Goal: Task Accomplishment & Management: Manage account settings

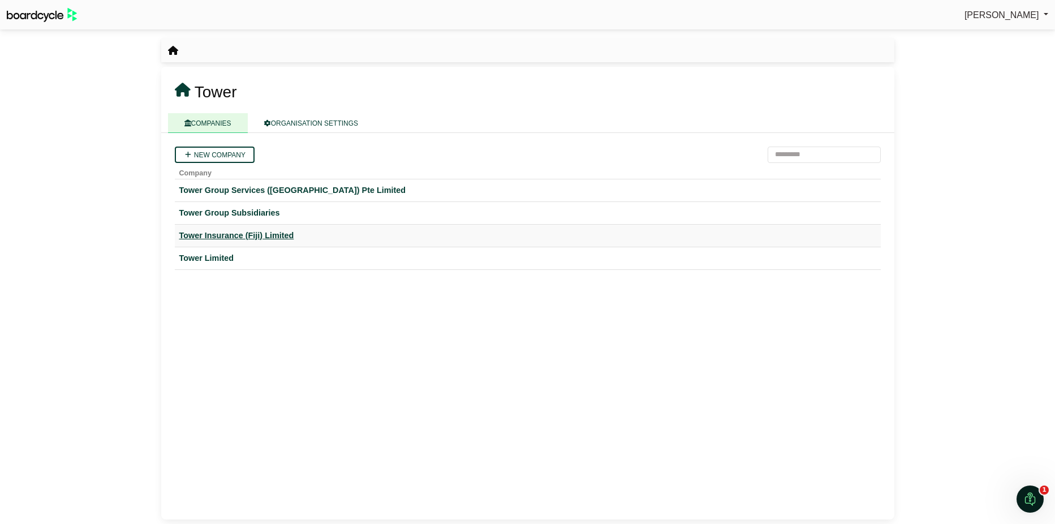
click at [256, 234] on div "Tower Insurance (Fiji) Limited" at bounding box center [527, 235] width 697 height 13
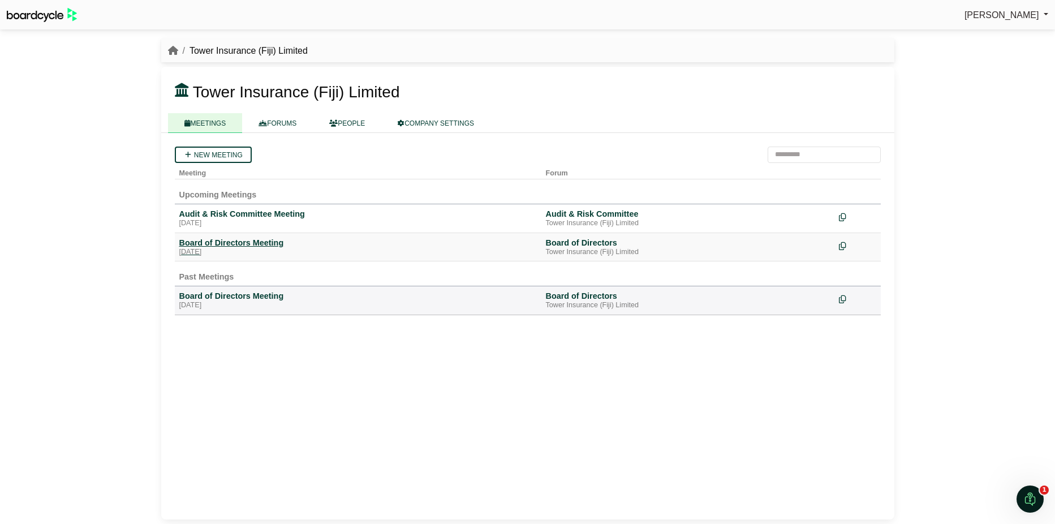
click at [249, 242] on div "Board of Directors Meeting" at bounding box center [358, 243] width 358 height 10
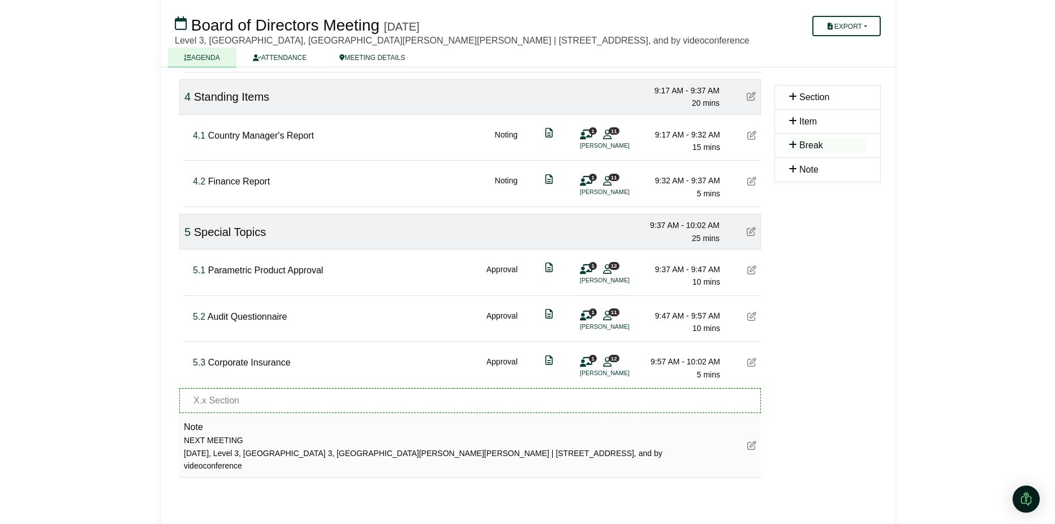
scroll to position [623, 0]
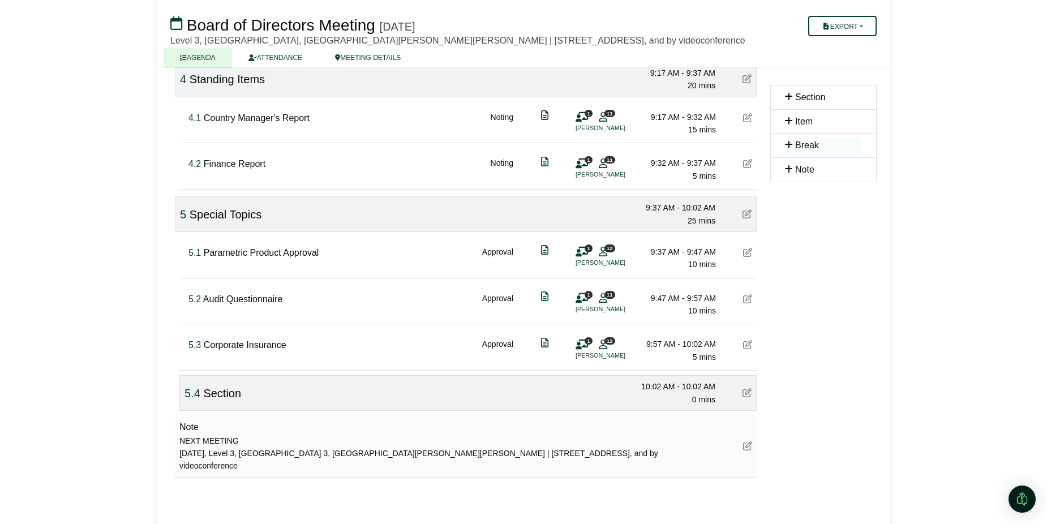
click at [749, 397] on icon at bounding box center [746, 392] width 9 height 9
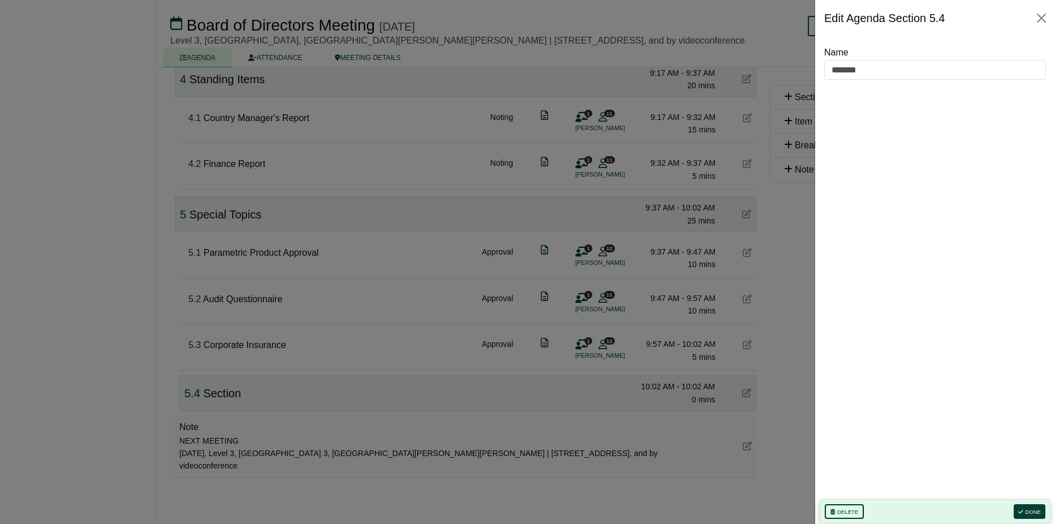
click at [850, 509] on button "Delete" at bounding box center [844, 511] width 39 height 15
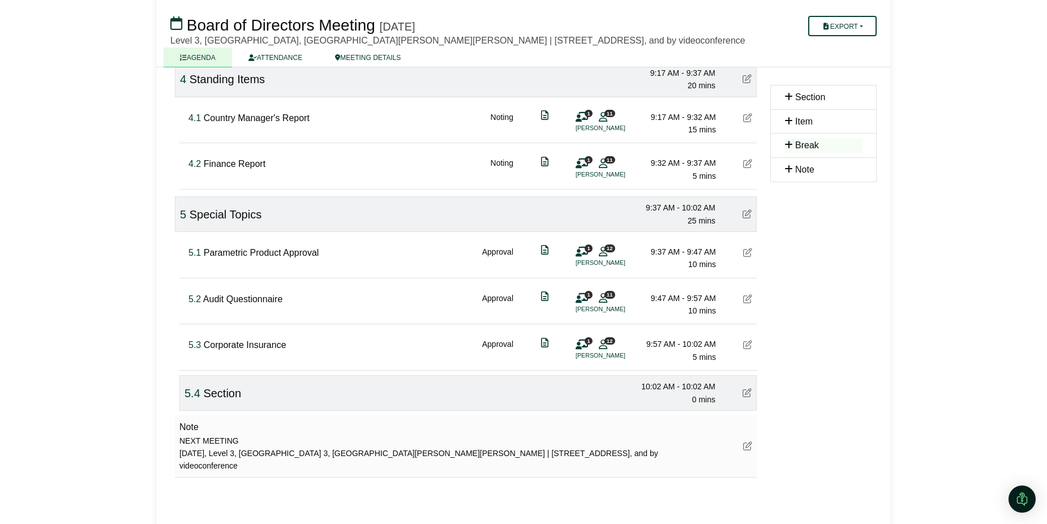
click at [213, 399] on span "Section" at bounding box center [222, 393] width 38 height 12
click at [191, 399] on span "5.4" at bounding box center [192, 393] width 16 height 12
type input "*"
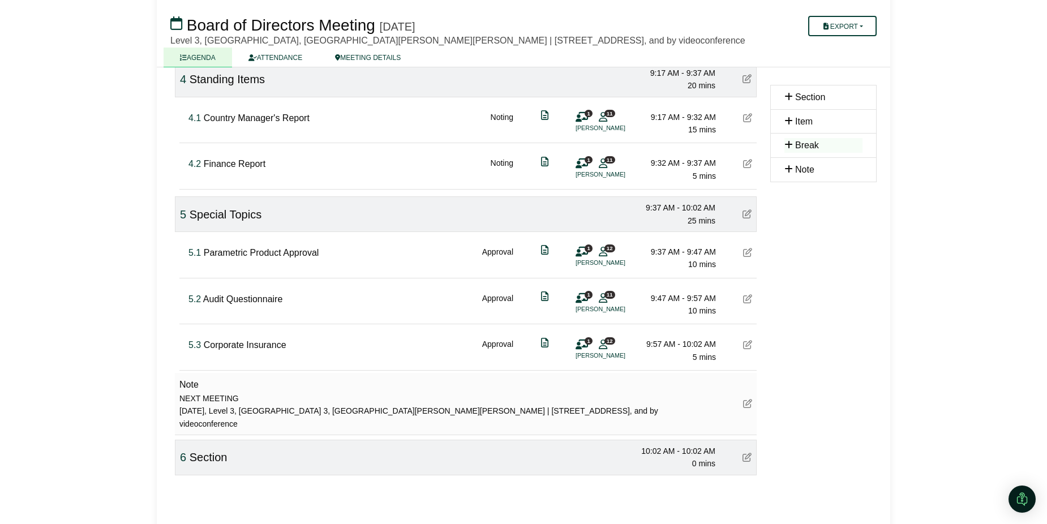
click at [213, 463] on span "Section" at bounding box center [209, 457] width 38 height 12
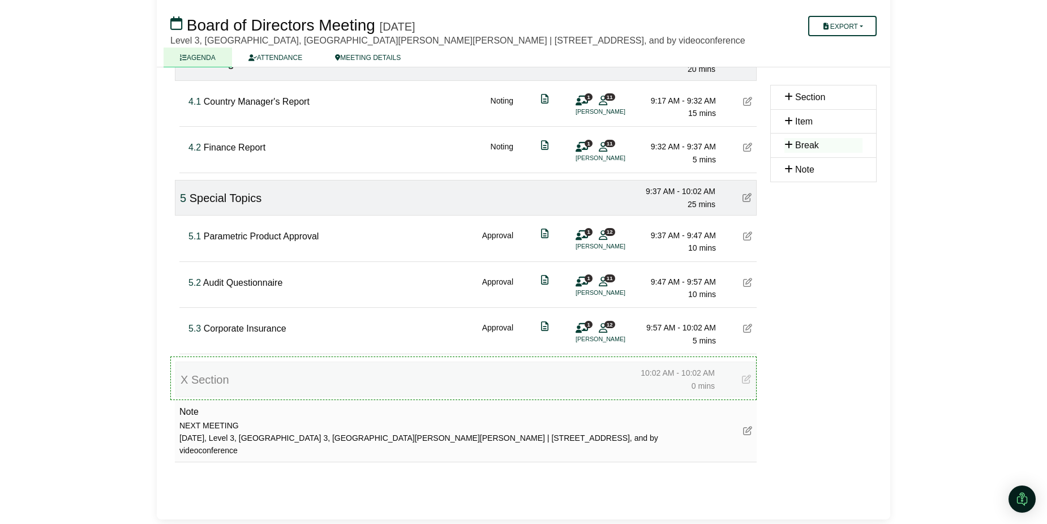
scroll to position [647, 0]
click at [744, 380] on icon at bounding box center [746, 379] width 9 height 9
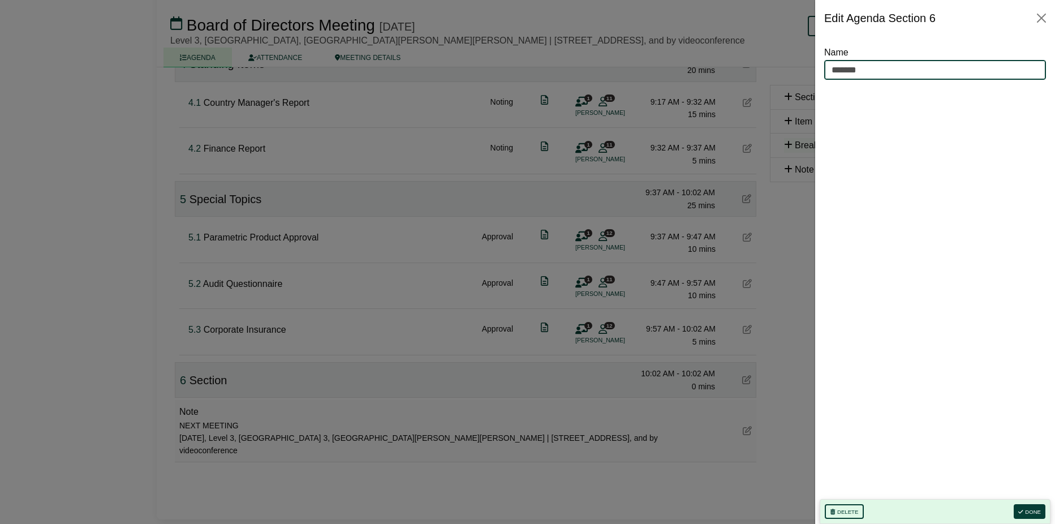
click at [864, 66] on input "*******" at bounding box center [935, 70] width 222 height 20
drag, startPoint x: 864, startPoint y: 66, endPoint x: 830, endPoint y: 71, distance: 34.3
click at [830, 71] on input "*******" at bounding box center [935, 70] width 222 height 20
type input "**********"
click at [1027, 507] on button "Done" at bounding box center [1030, 511] width 32 height 15
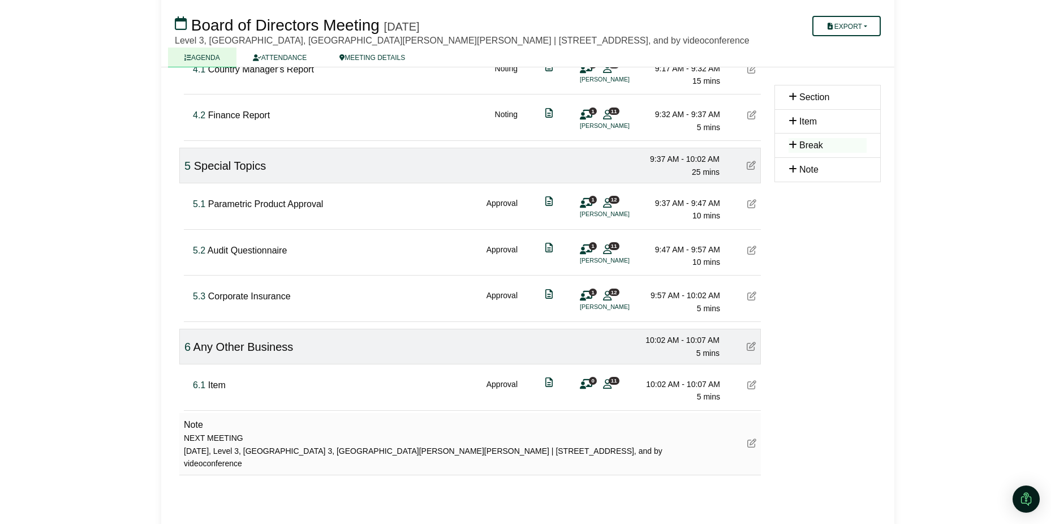
scroll to position [694, 0]
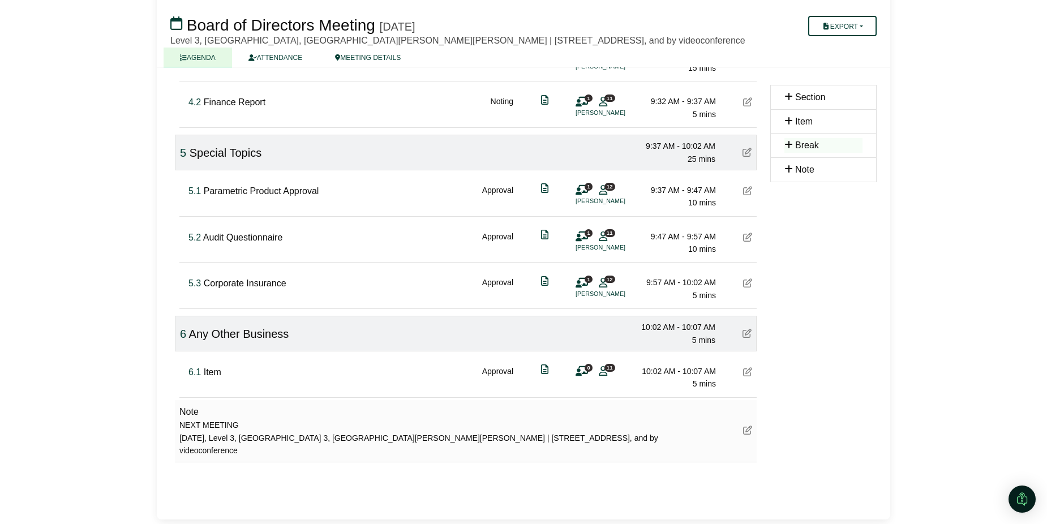
click at [746, 372] on icon at bounding box center [747, 371] width 9 height 9
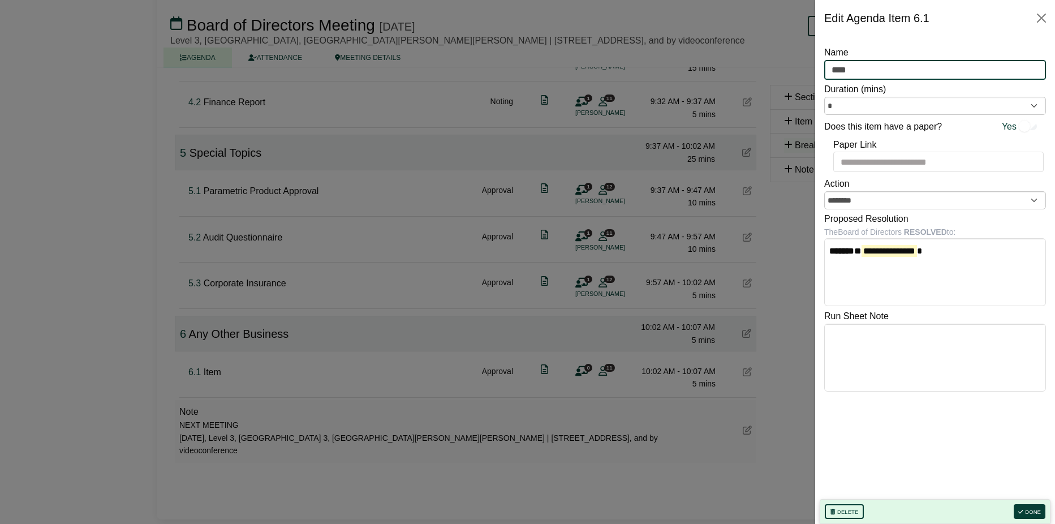
drag, startPoint x: 880, startPoint y: 67, endPoint x: 824, endPoint y: 68, distance: 56.0
click at [824, 68] on input "****" at bounding box center [935, 70] width 222 height 20
type input "**********"
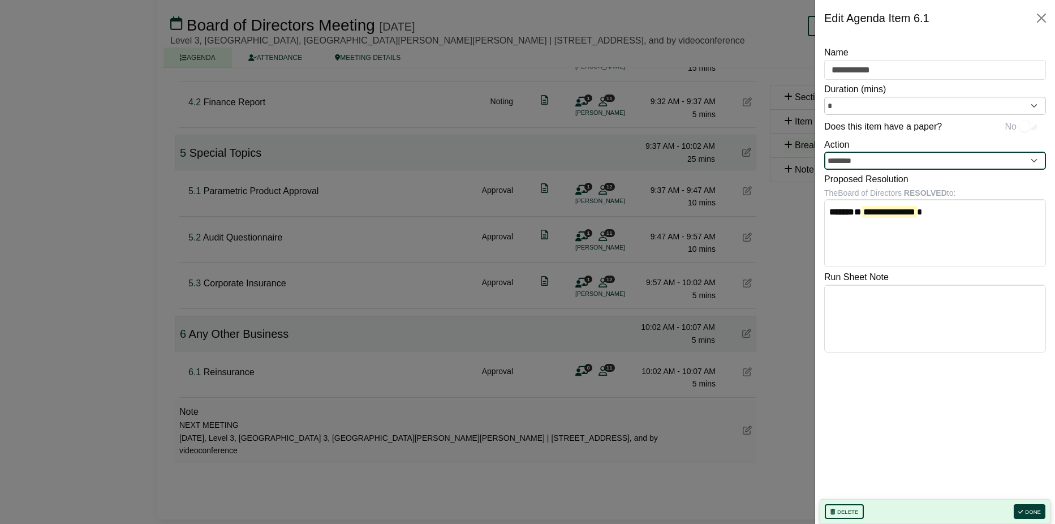
click at [1034, 162] on input "********" at bounding box center [935, 161] width 222 height 18
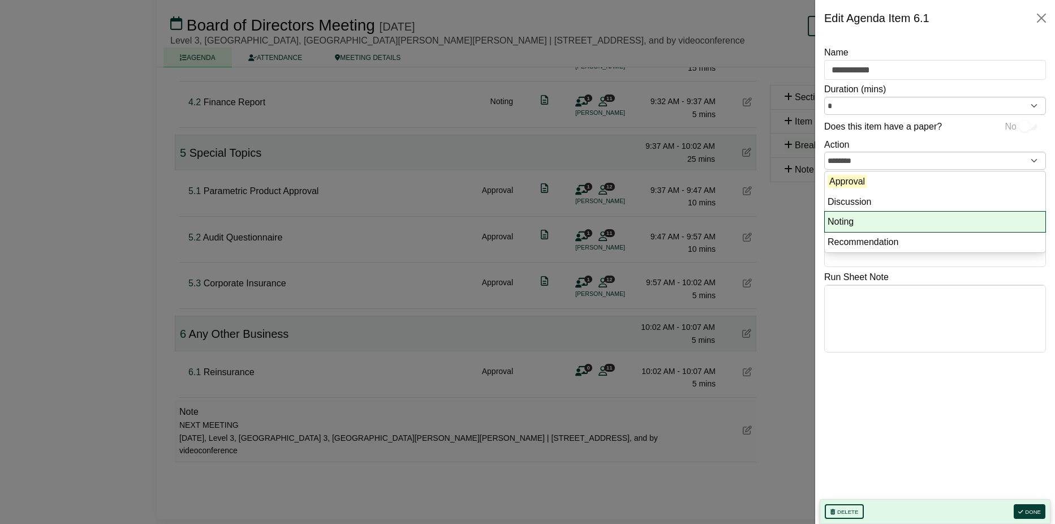
click at [1008, 216] on li "Noting" at bounding box center [935, 222] width 221 height 20
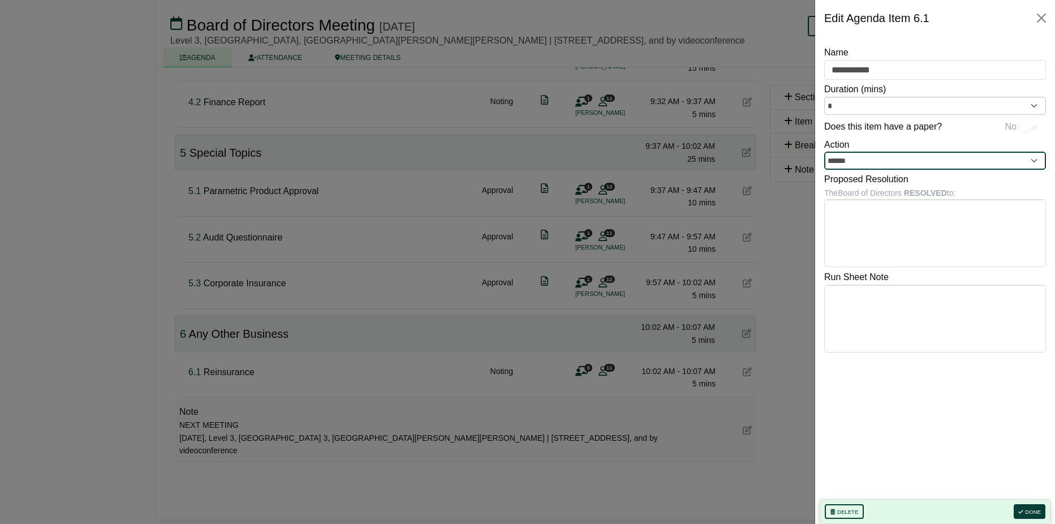
type input "******"
click at [1040, 510] on button "Done" at bounding box center [1030, 511] width 32 height 15
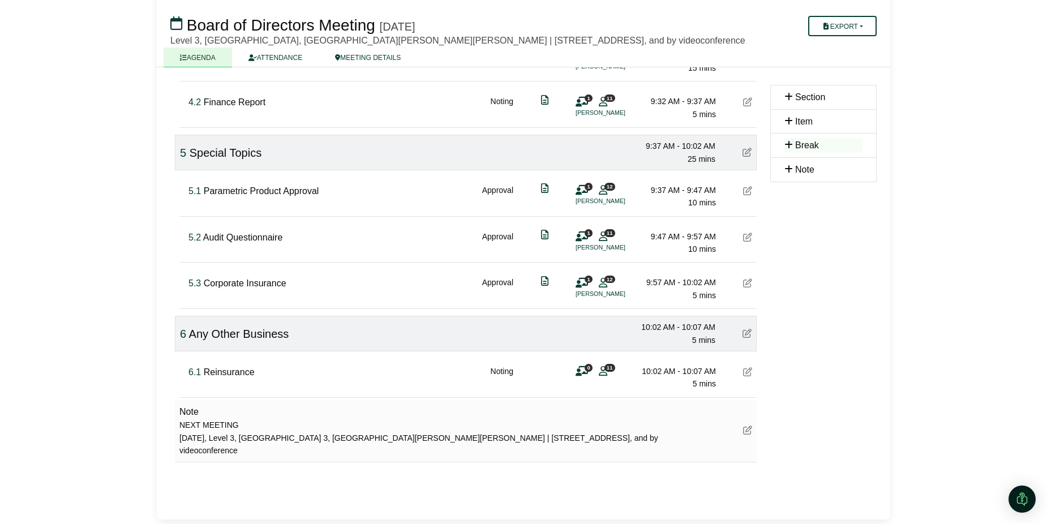
click at [586, 372] on icon at bounding box center [581, 371] width 12 height 1
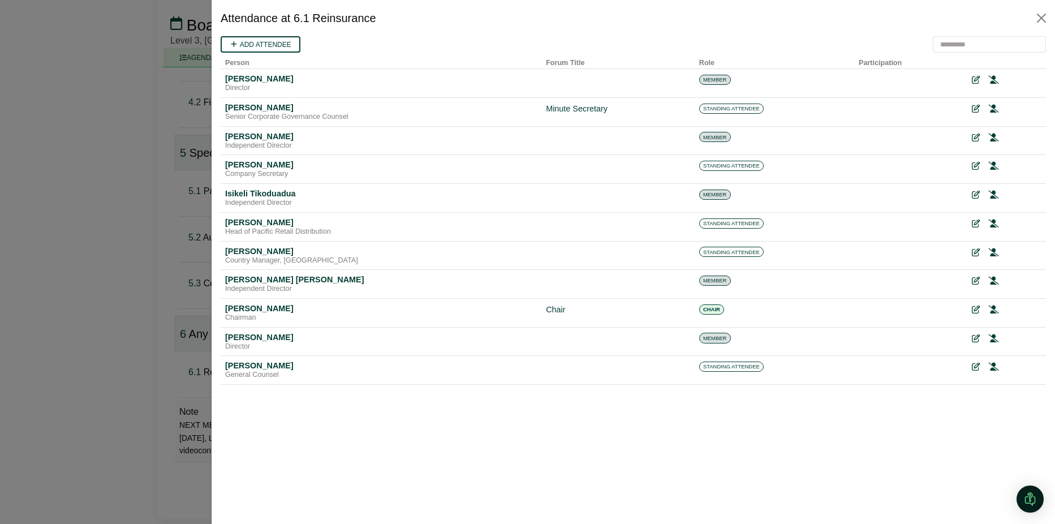
scroll to position [0, 0]
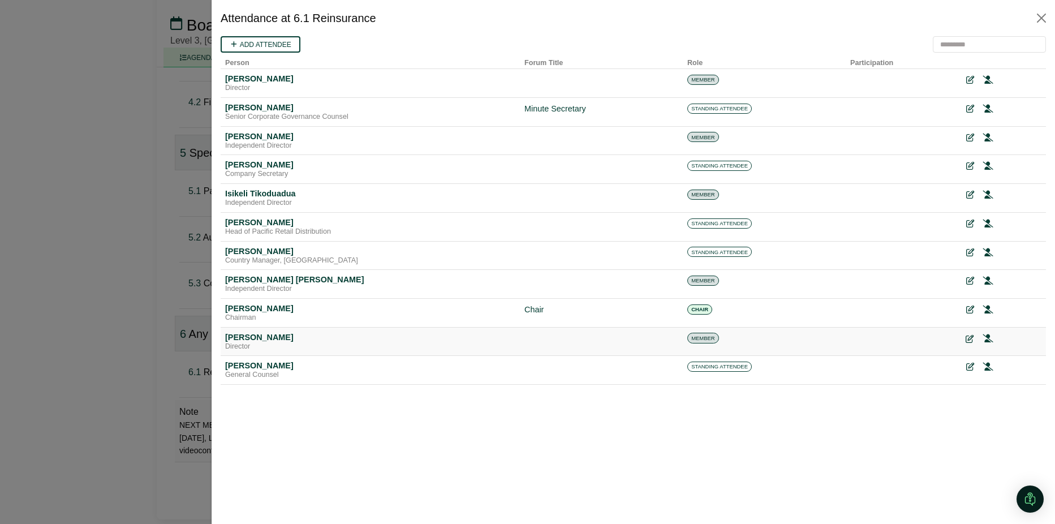
click at [972, 340] on icon at bounding box center [970, 339] width 8 height 8
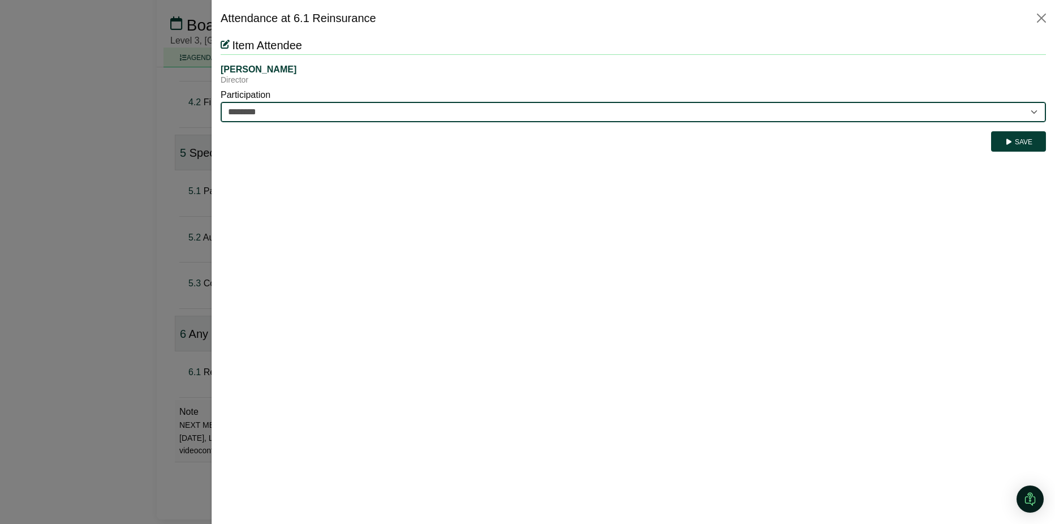
click at [956, 106] on select "********* ********" at bounding box center [634, 112] width 826 height 20
select select "*********"
click at [221, 102] on select "********* ********" at bounding box center [634, 112] width 826 height 20
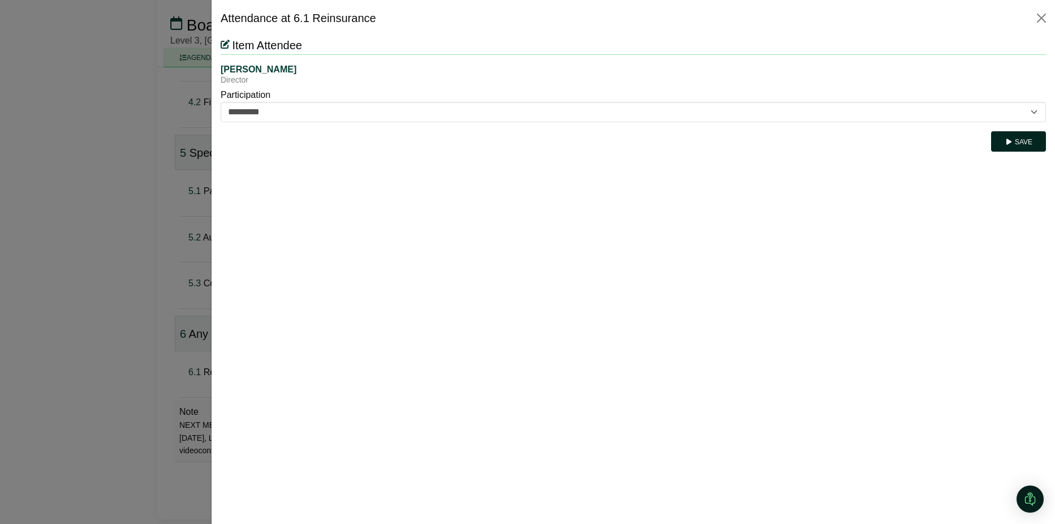
click at [1013, 142] on icon "submit" at bounding box center [1009, 142] width 8 height 7
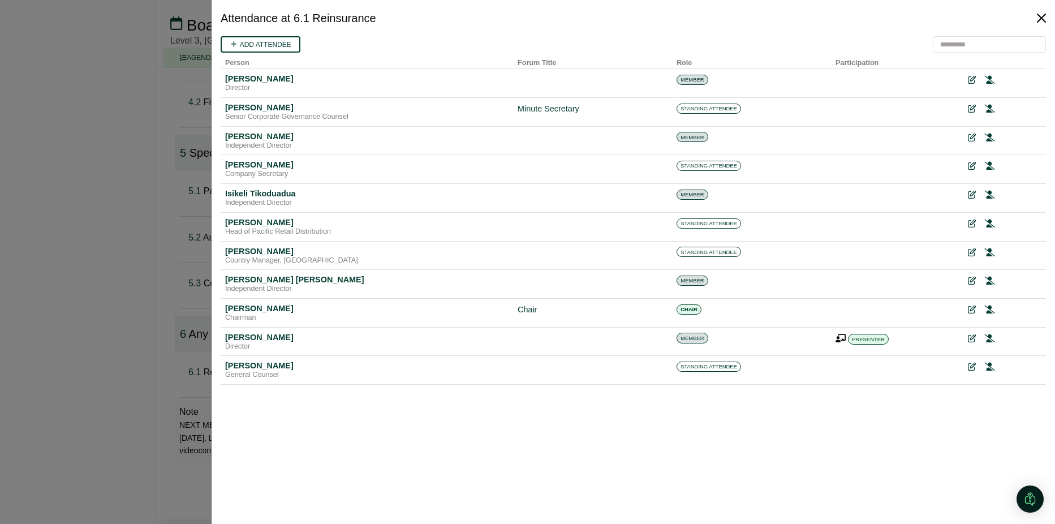
click at [1041, 22] on button "Close" at bounding box center [1042, 18] width 18 height 18
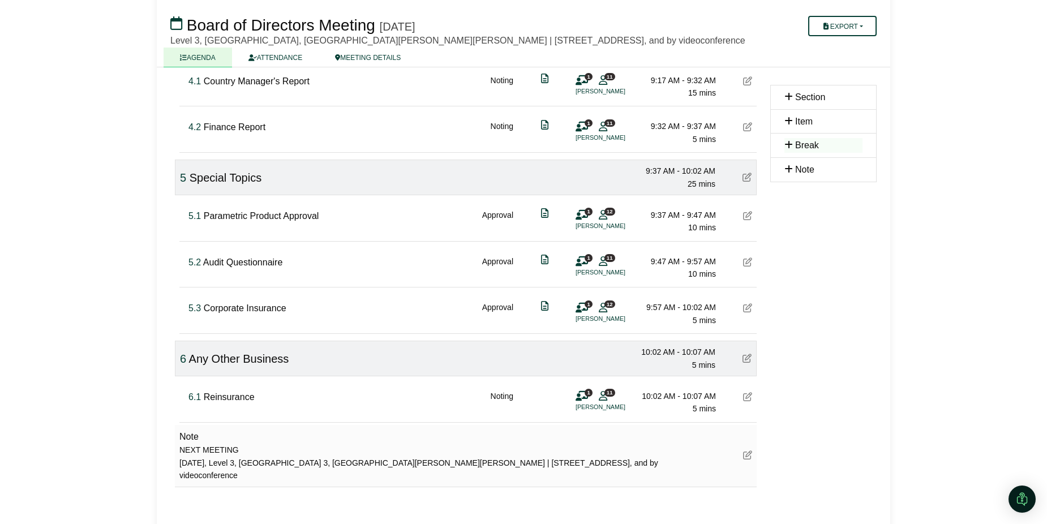
scroll to position [679, 0]
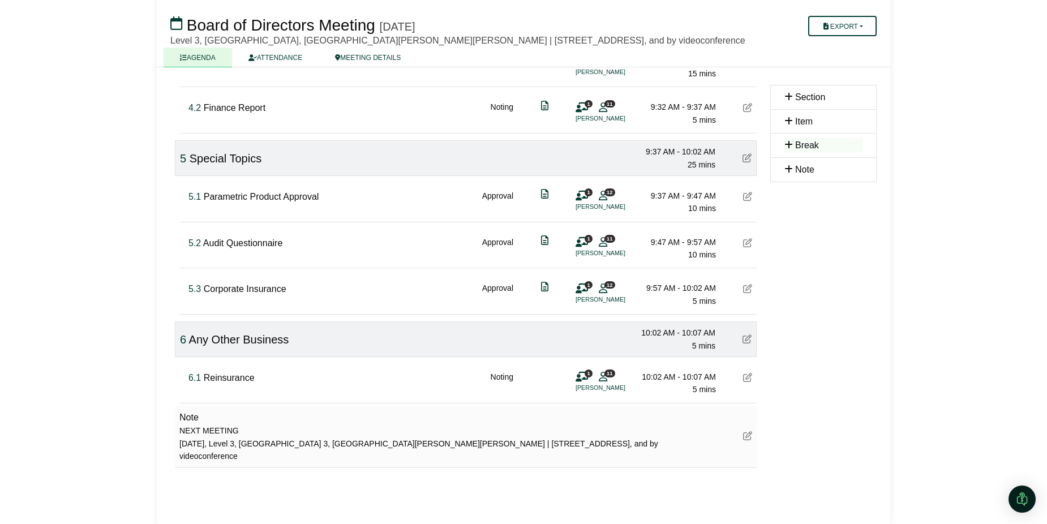
click at [746, 382] on icon at bounding box center [747, 377] width 9 height 9
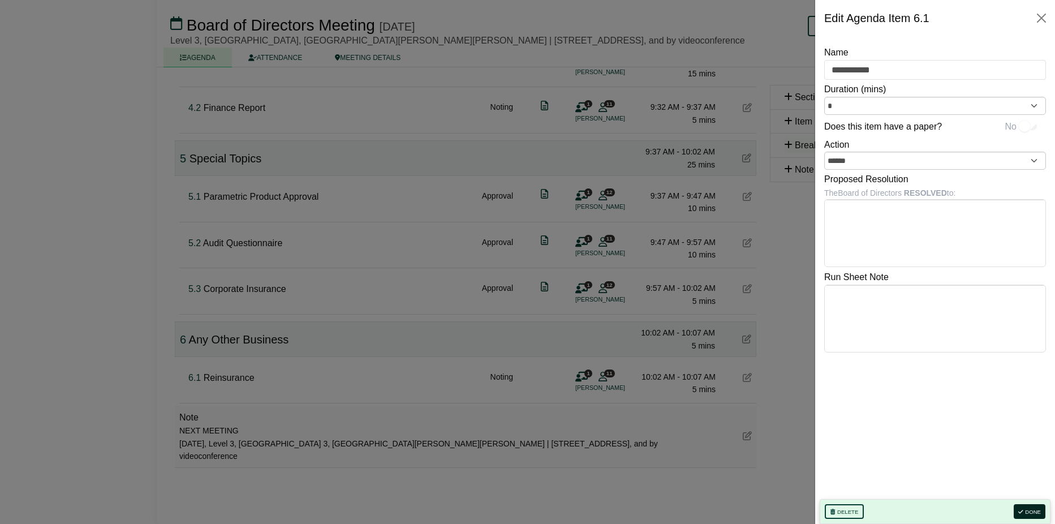
click at [1024, 515] on button "Done" at bounding box center [1030, 511] width 32 height 15
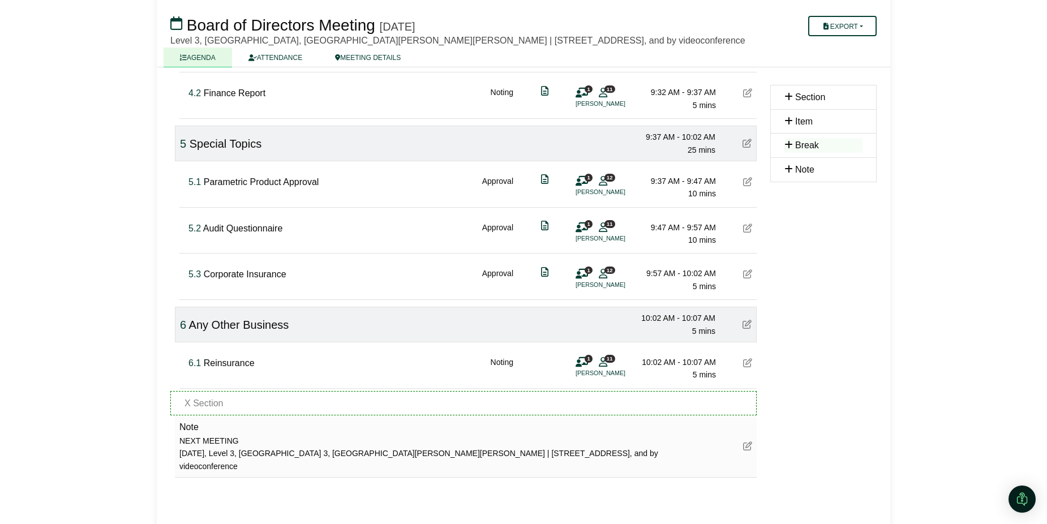
scroll to position [711, 0]
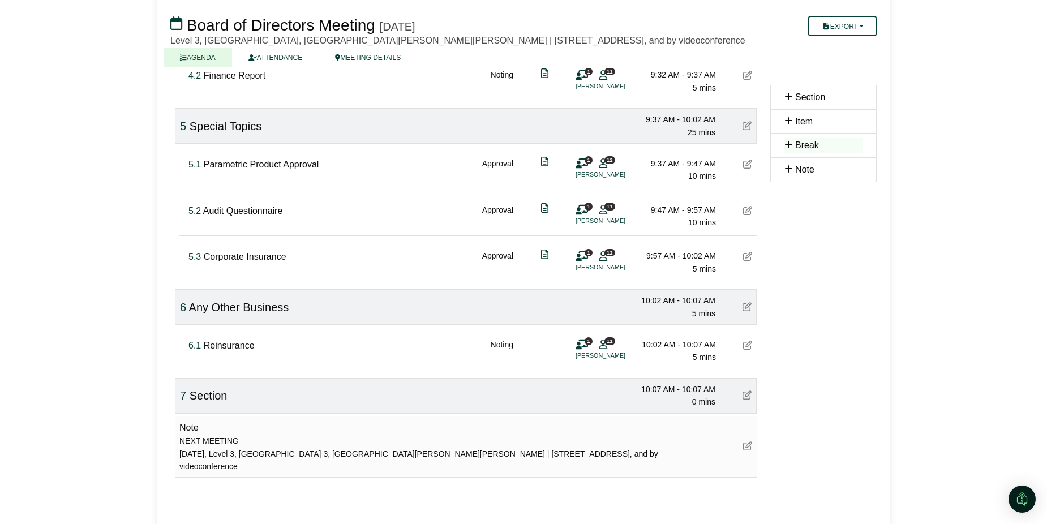
click at [745, 399] on icon at bounding box center [746, 394] width 9 height 9
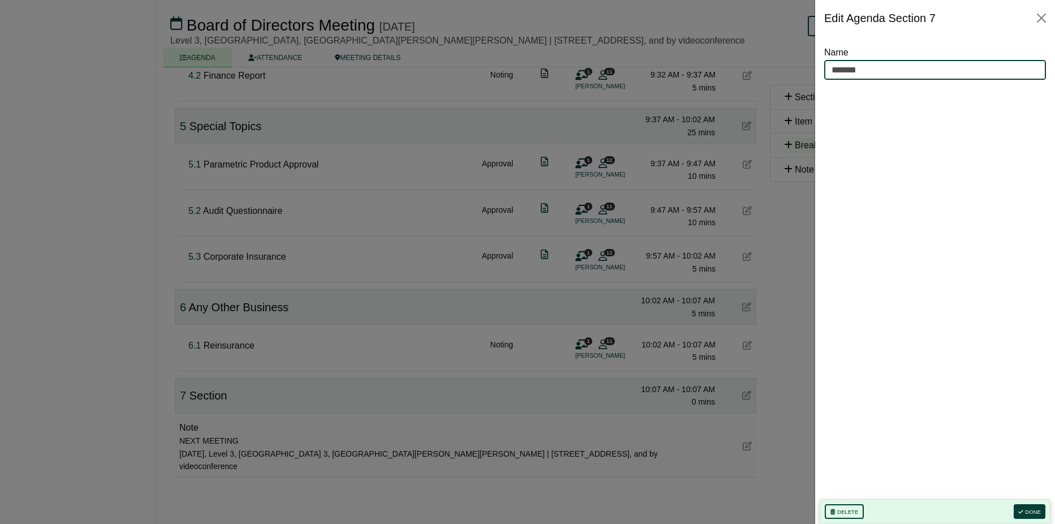
drag, startPoint x: 900, startPoint y: 72, endPoint x: 815, endPoint y: 61, distance: 85.1
click at [815, 61] on div "Name ******* Delete Done" at bounding box center [935, 280] width 240 height 488
type input "*********"
click at [1038, 508] on button "Done" at bounding box center [1030, 511] width 32 height 15
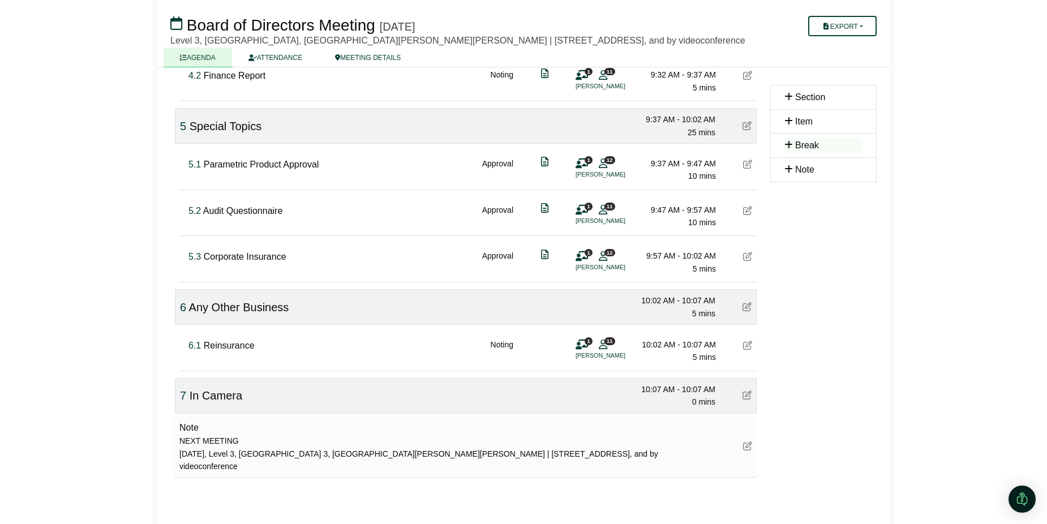
click at [743, 399] on icon at bounding box center [746, 394] width 9 height 9
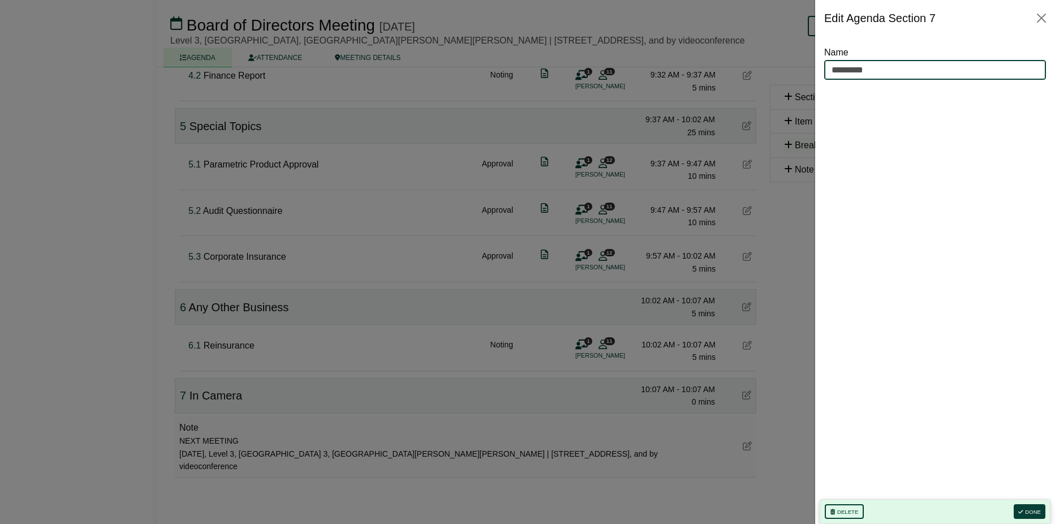
click at [878, 67] on input "*********" at bounding box center [935, 70] width 222 height 20
type input "**********"
drag, startPoint x: 777, startPoint y: 375, endPoint x: 785, endPoint y: 373, distance: 7.5
click at [777, 374] on div at bounding box center [527, 262] width 1055 height 524
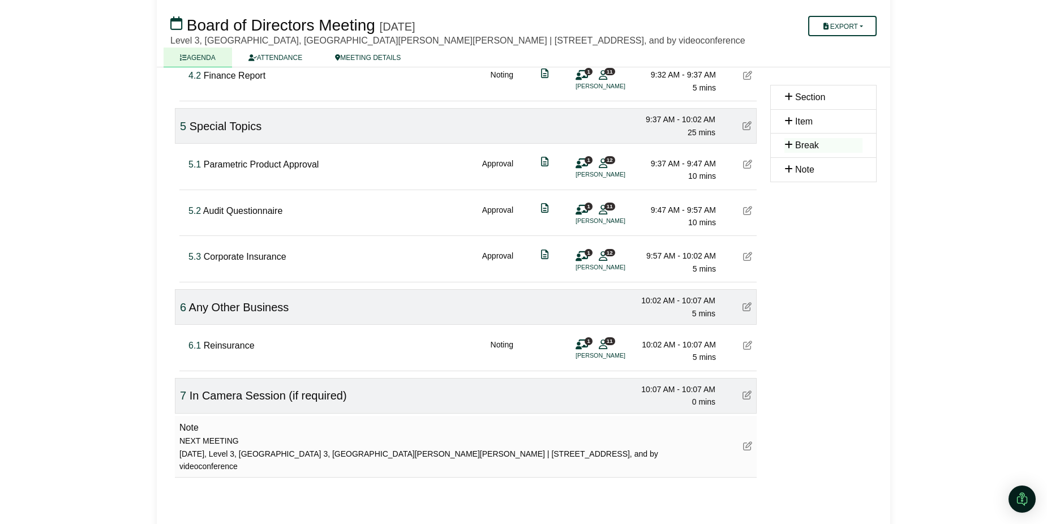
click at [746, 399] on icon at bounding box center [746, 394] width 9 height 9
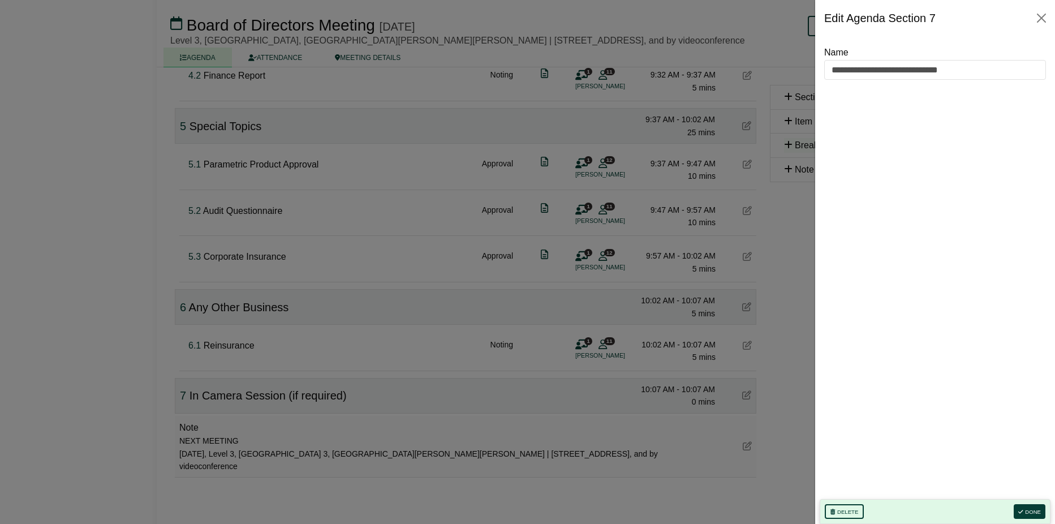
click at [712, 410] on div at bounding box center [527, 262] width 1055 height 524
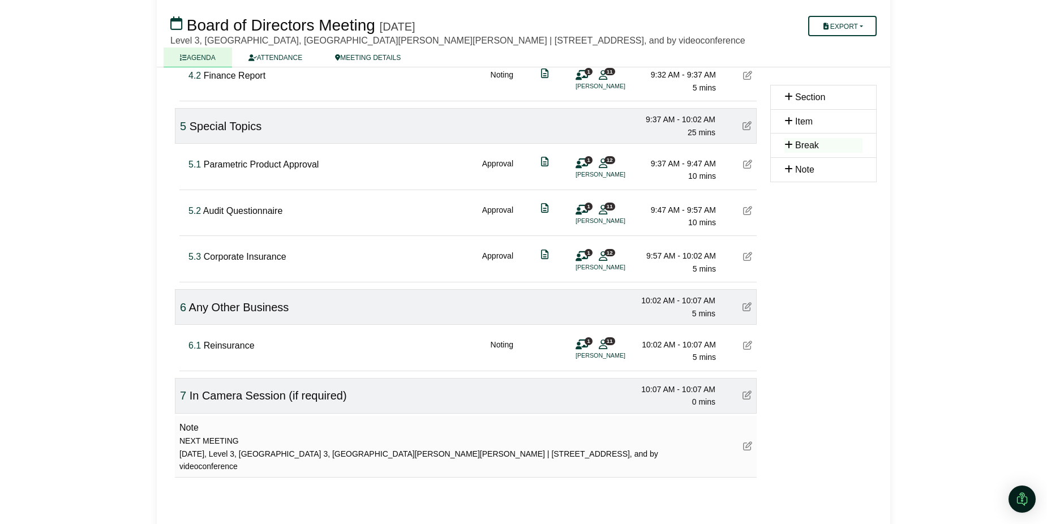
click at [679, 395] on div "10:07 AM - 10:07 AM" at bounding box center [675, 389] width 79 height 12
click at [749, 399] on icon at bounding box center [746, 394] width 9 height 9
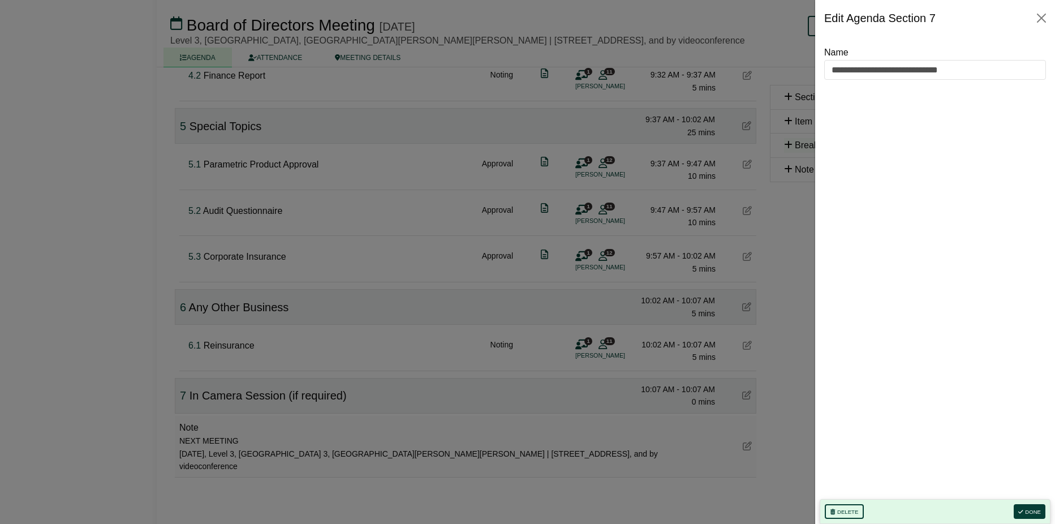
click at [1008, 165] on div "**********" at bounding box center [935, 272] width 222 height 454
click at [1041, 23] on button "Close" at bounding box center [1042, 18] width 18 height 18
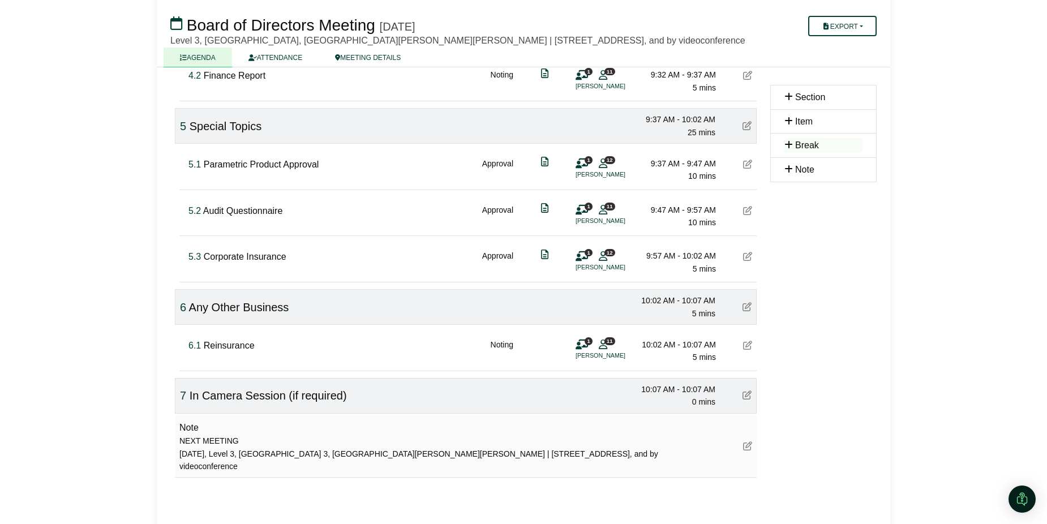
click at [693, 406] on span "0 mins" at bounding box center [703, 401] width 23 height 9
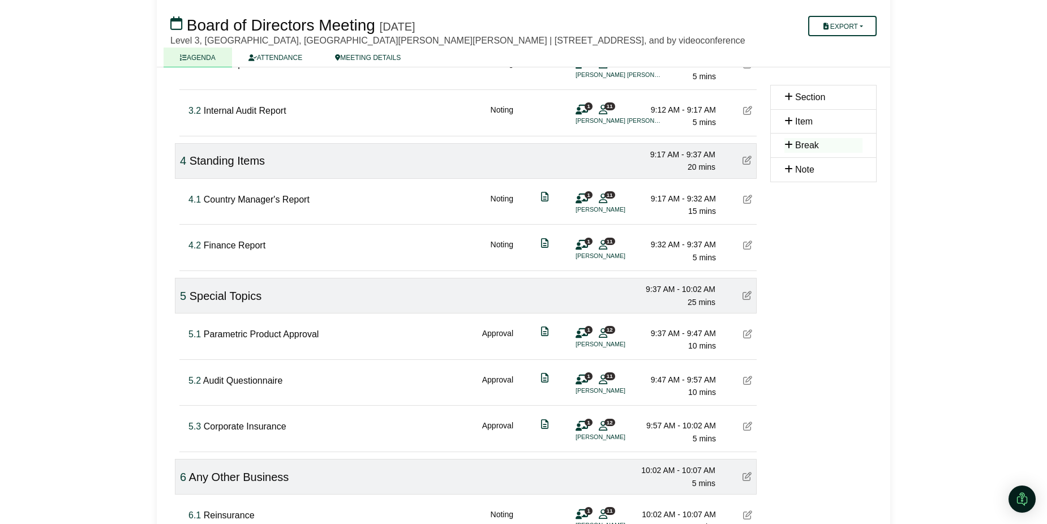
scroll to position [736, 0]
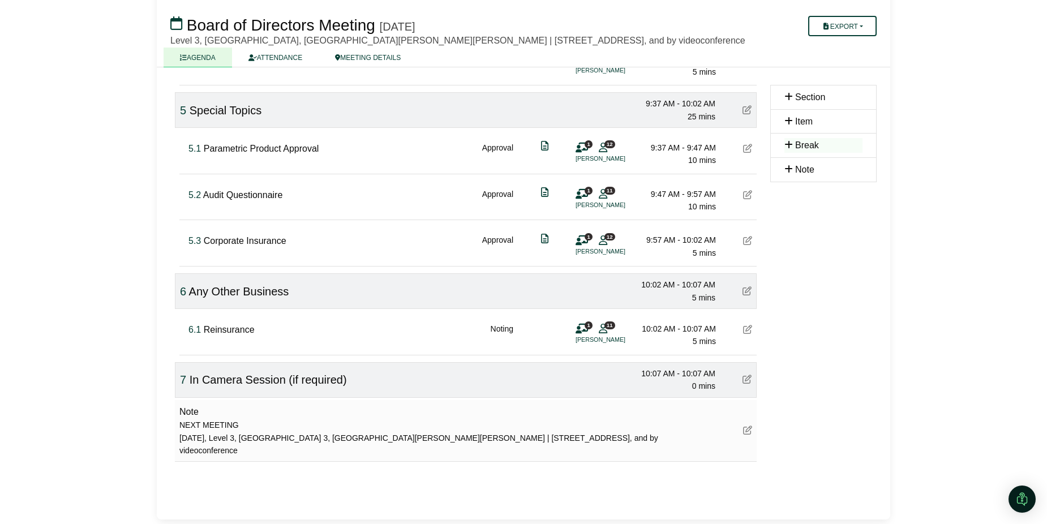
click at [747, 378] on icon at bounding box center [746, 379] width 9 height 9
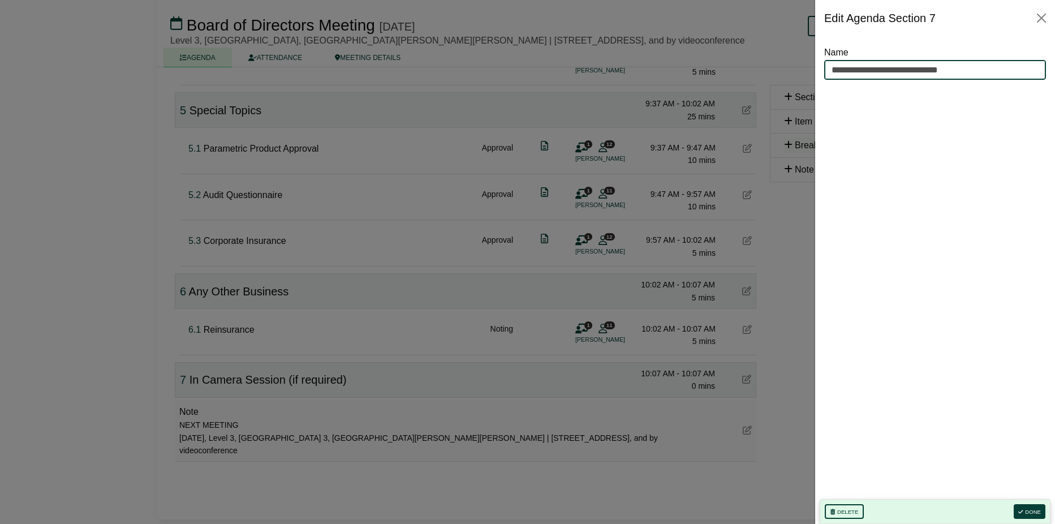
click at [990, 63] on input "**********" at bounding box center [935, 70] width 222 height 20
click at [1026, 505] on button "Done" at bounding box center [1030, 511] width 32 height 15
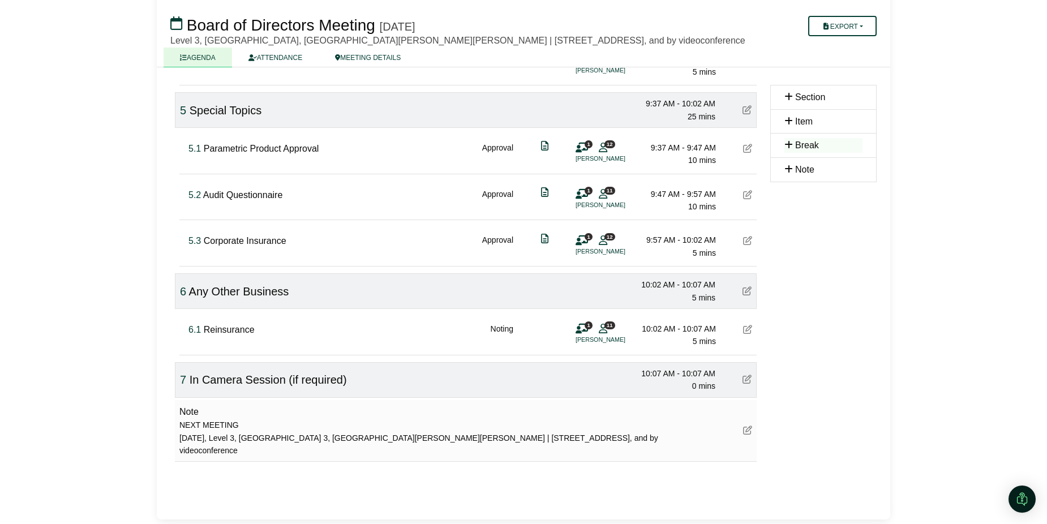
click at [668, 287] on div "10:02 AM - 10:07 AM" at bounding box center [675, 284] width 79 height 12
click at [746, 292] on icon at bounding box center [746, 290] width 9 height 9
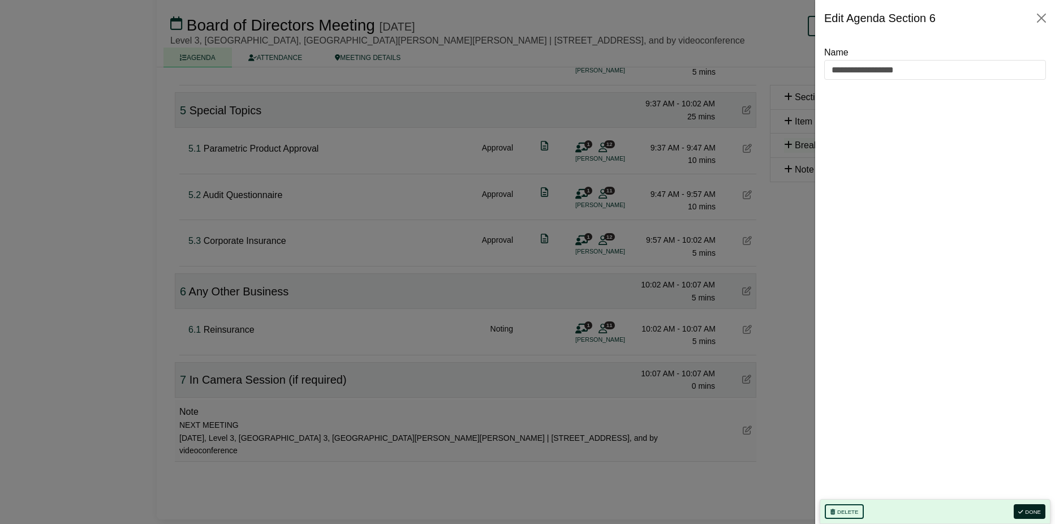
click at [1021, 508] on button "Done" at bounding box center [1030, 511] width 32 height 15
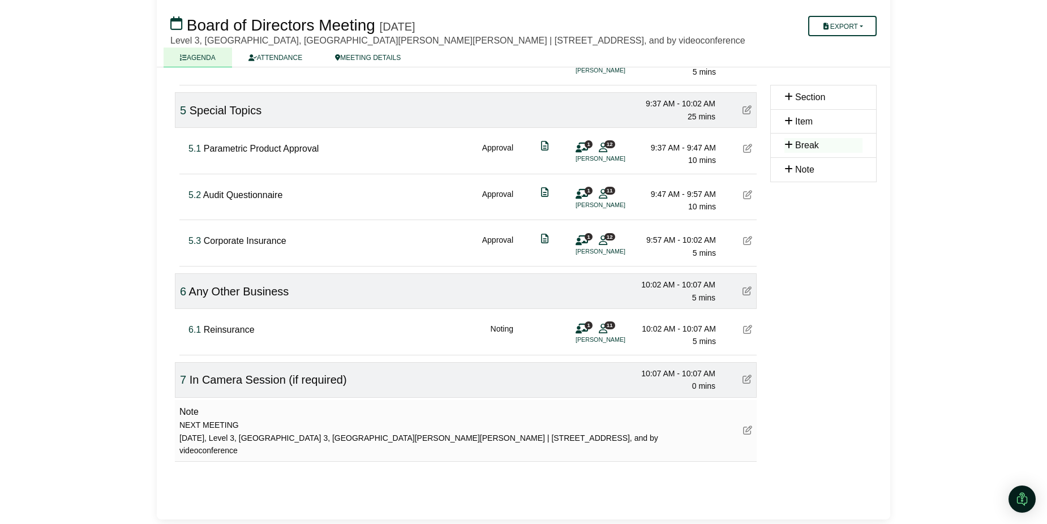
click at [696, 375] on div "10:07 AM - 10:07 AM" at bounding box center [675, 373] width 79 height 12
click at [698, 385] on span "0 mins" at bounding box center [703, 385] width 23 height 9
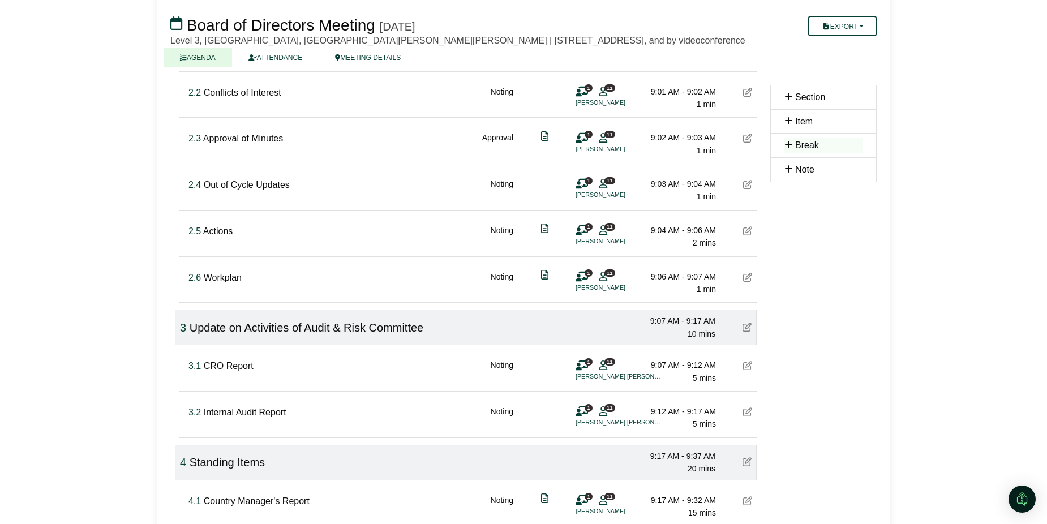
scroll to position [227, 0]
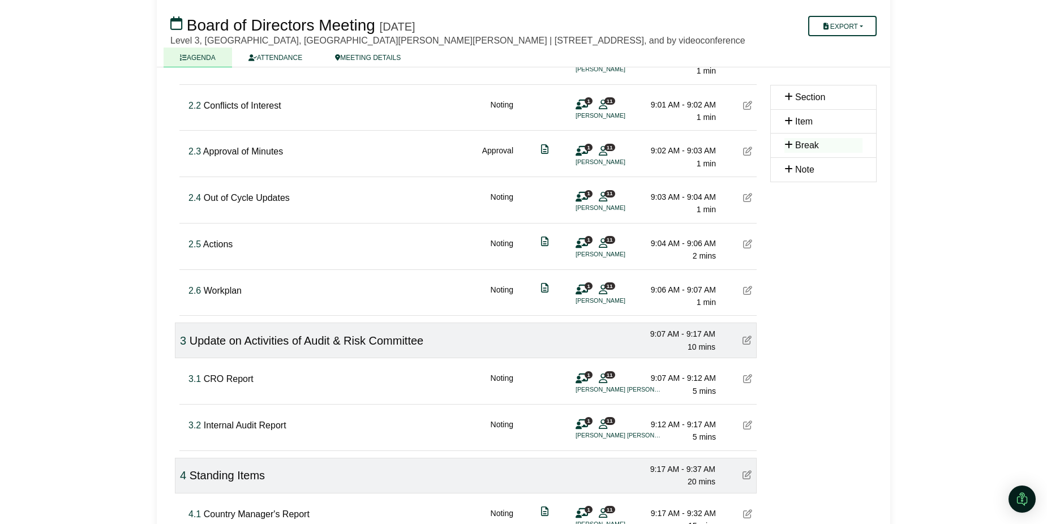
click at [748, 110] on icon at bounding box center [747, 105] width 9 height 9
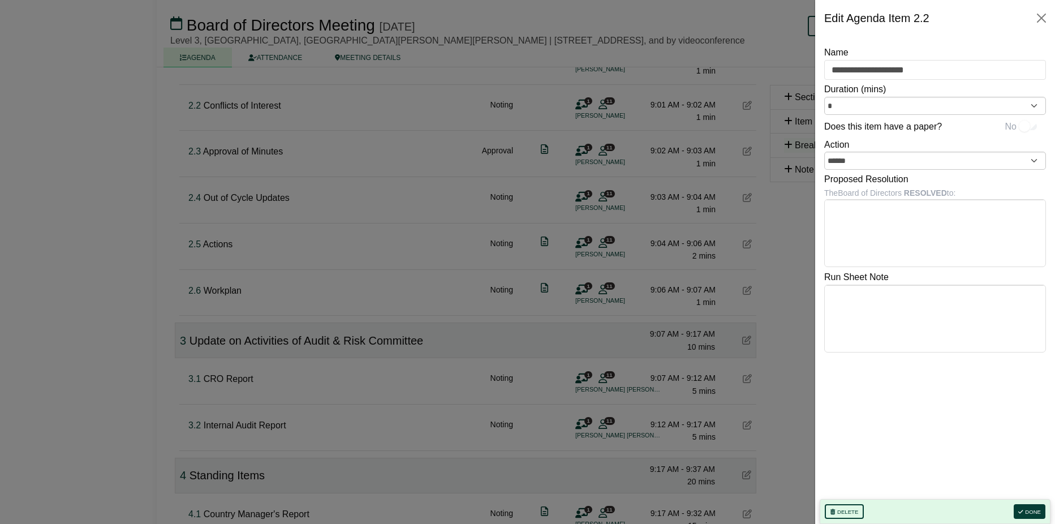
click at [748, 115] on div at bounding box center [527, 262] width 1055 height 524
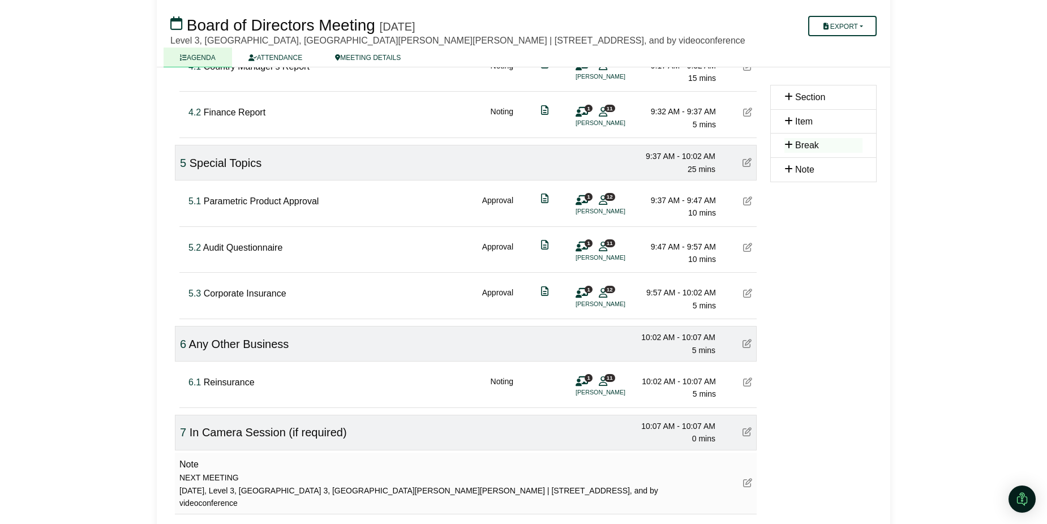
scroll to position [736, 0]
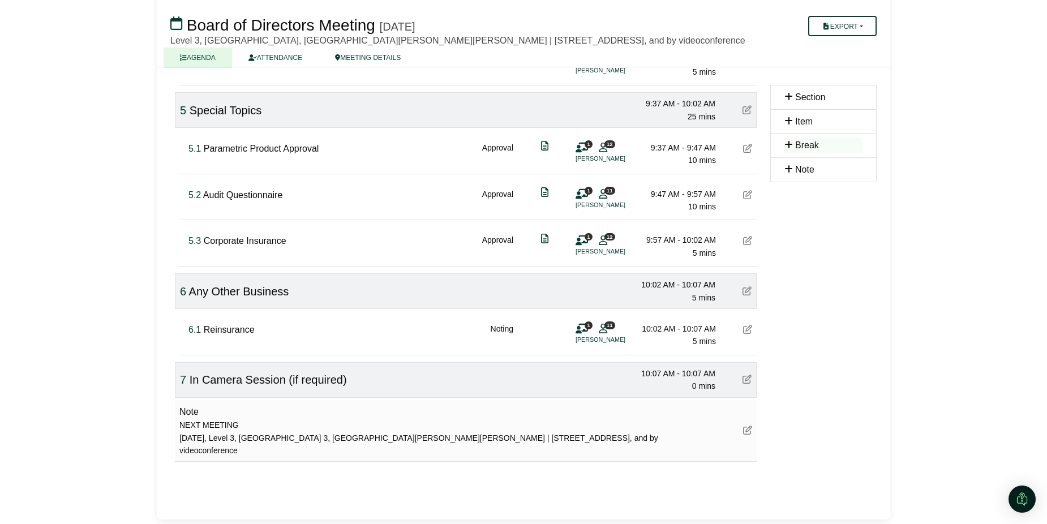
click at [710, 340] on span "5 mins" at bounding box center [704, 341] width 23 height 9
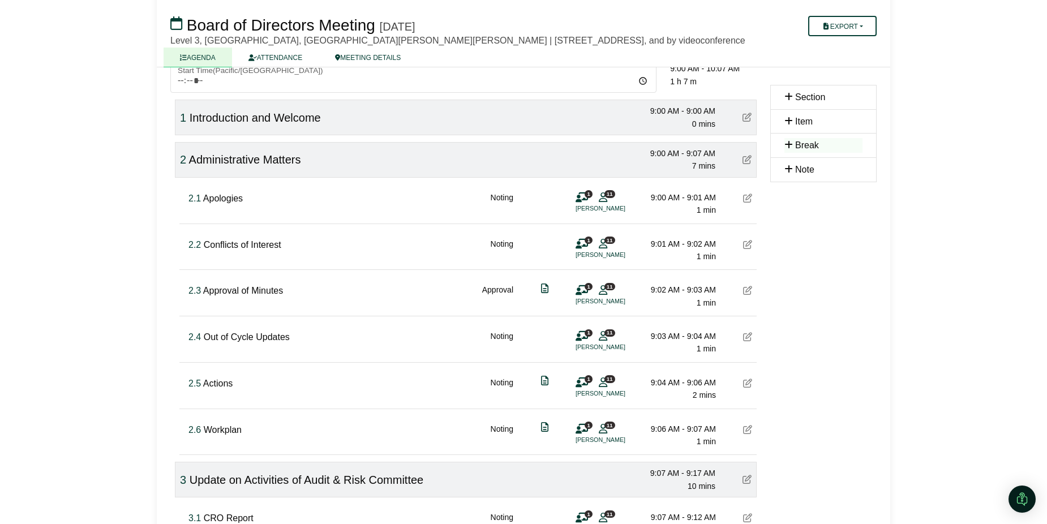
scroll to position [0, 0]
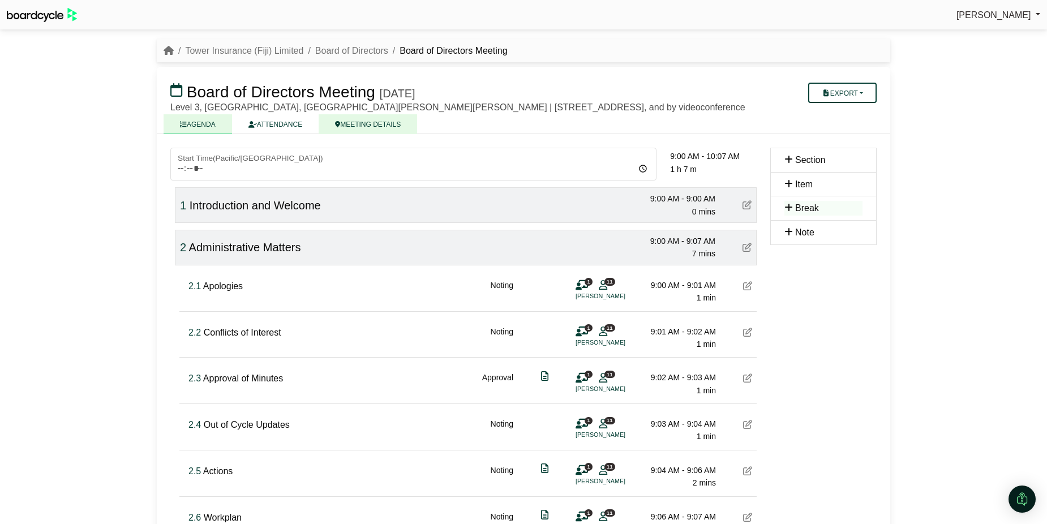
click at [388, 134] on link "MEETING DETAILS" at bounding box center [368, 124] width 98 height 20
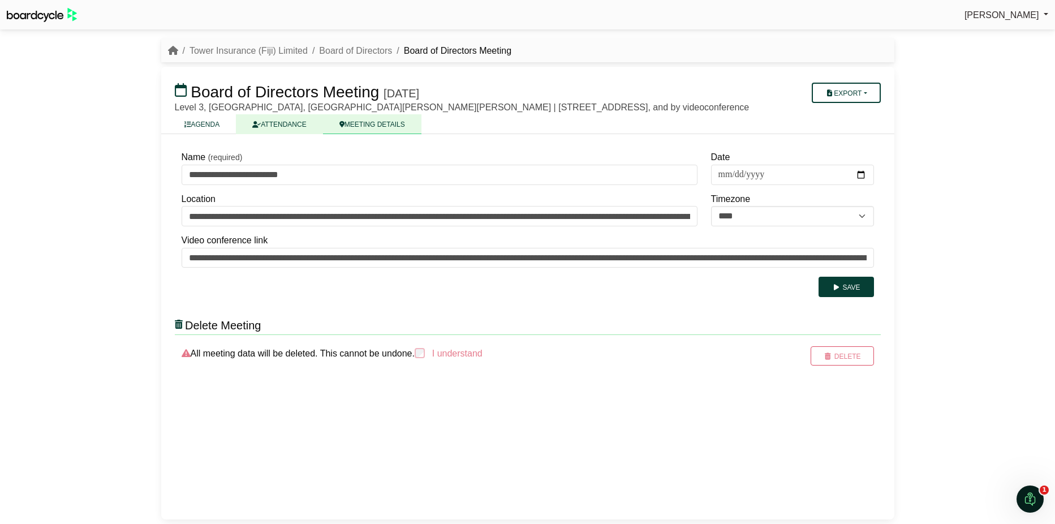
click at [287, 128] on link "ATTENDANCE" at bounding box center [279, 124] width 87 height 20
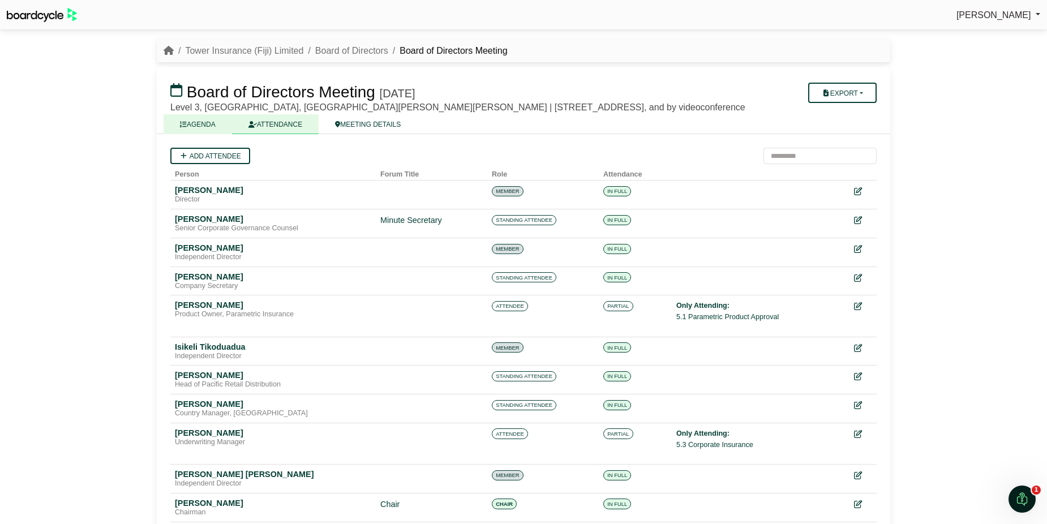
click at [197, 129] on link "AGENDA" at bounding box center [198, 124] width 68 height 20
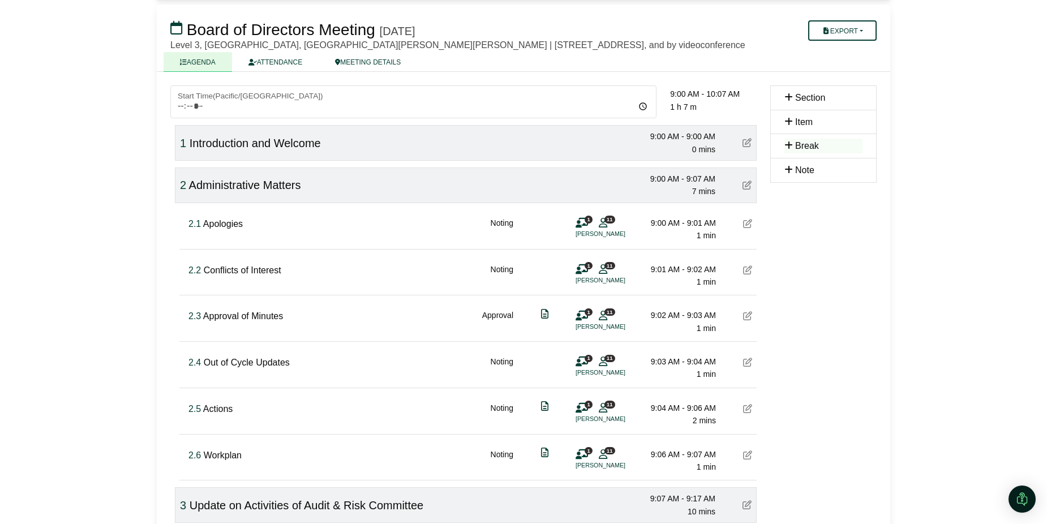
scroll to position [57, 0]
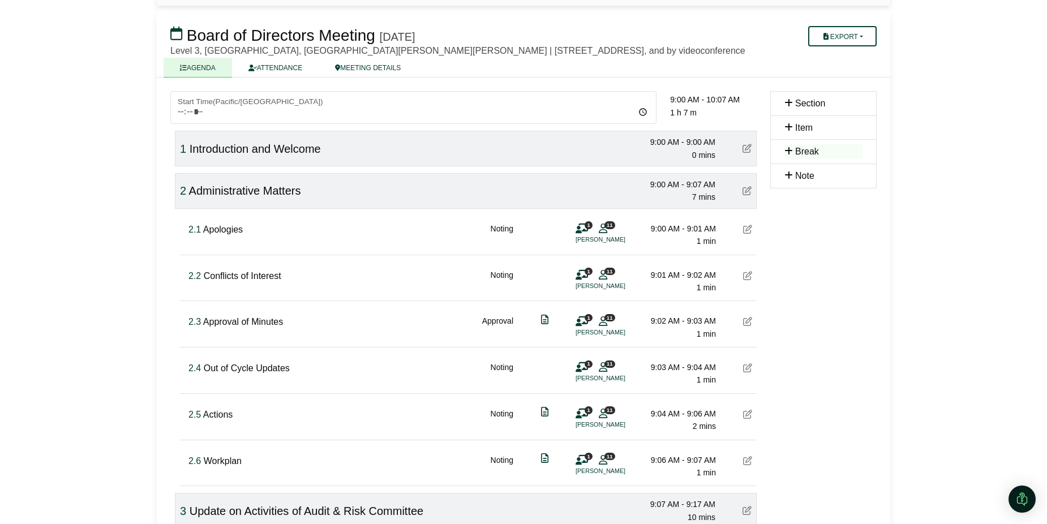
click at [746, 195] on icon at bounding box center [746, 190] width 9 height 9
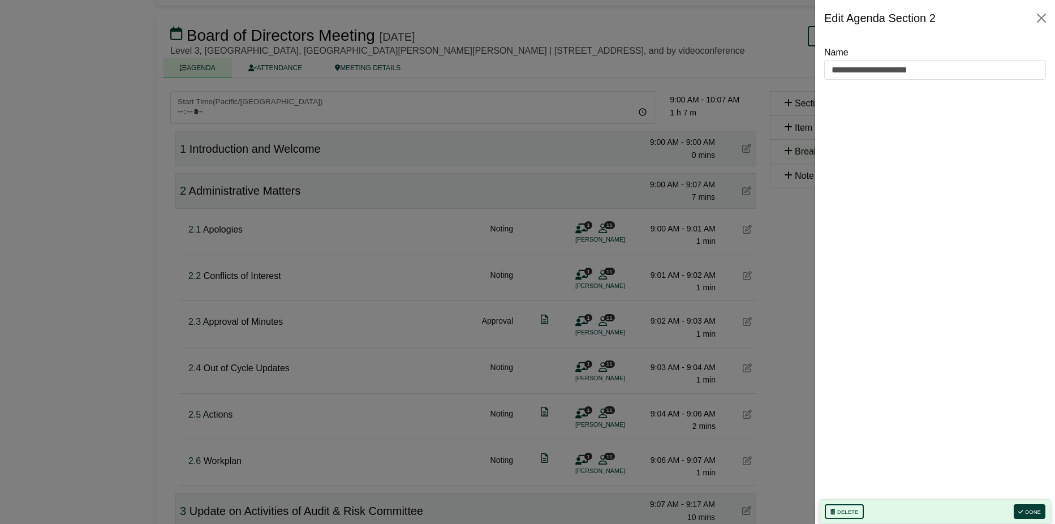
click at [746, 200] on div at bounding box center [527, 262] width 1055 height 524
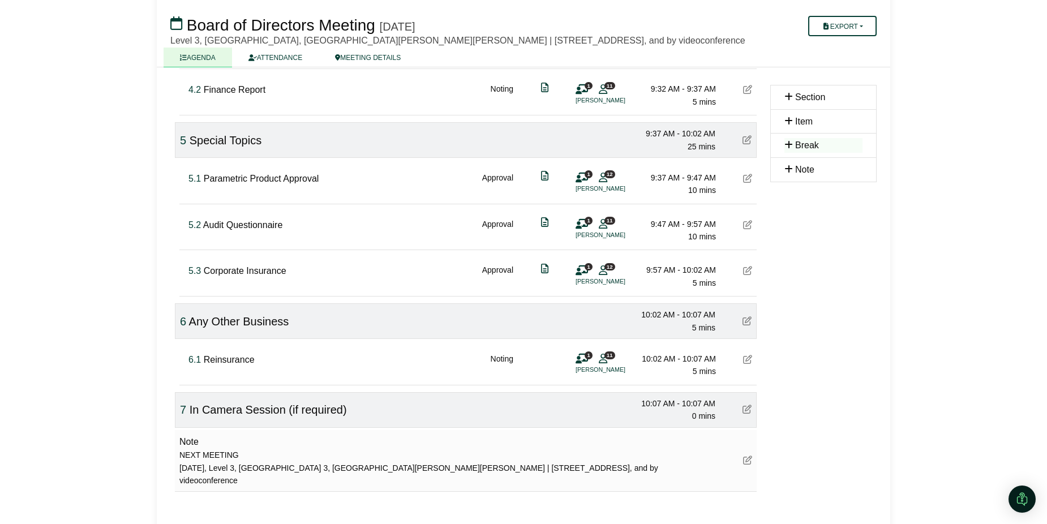
scroll to position [736, 0]
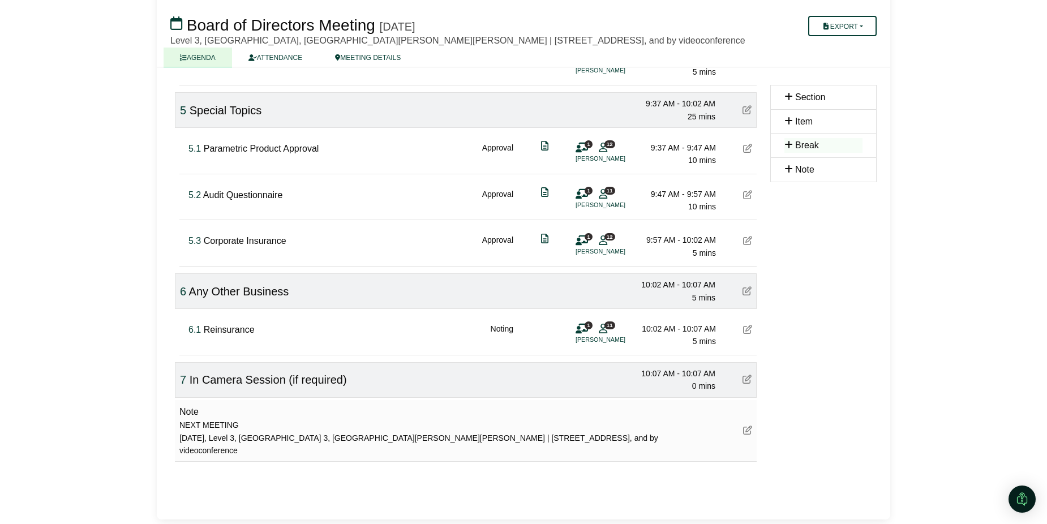
click at [746, 329] on icon at bounding box center [747, 329] width 9 height 9
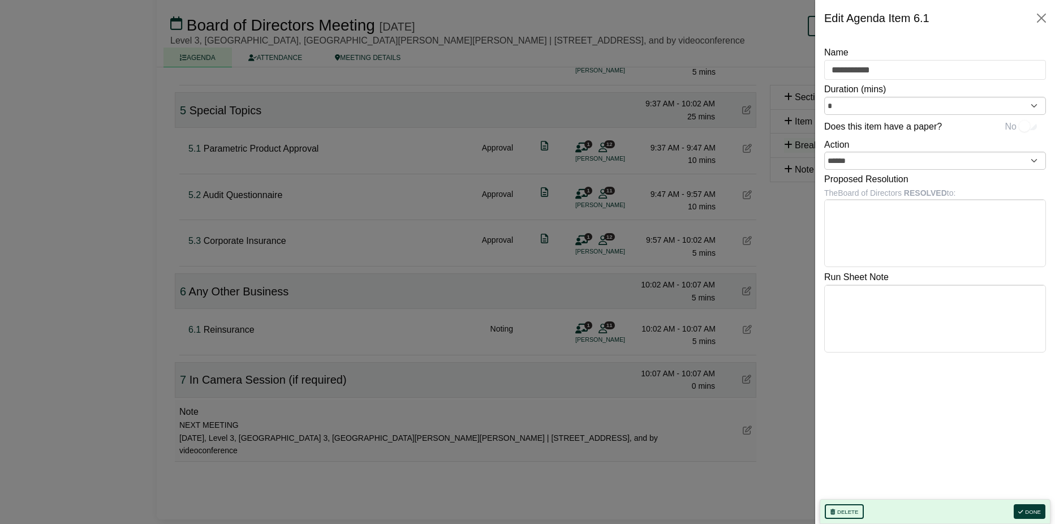
click at [746, 329] on div at bounding box center [527, 262] width 1055 height 524
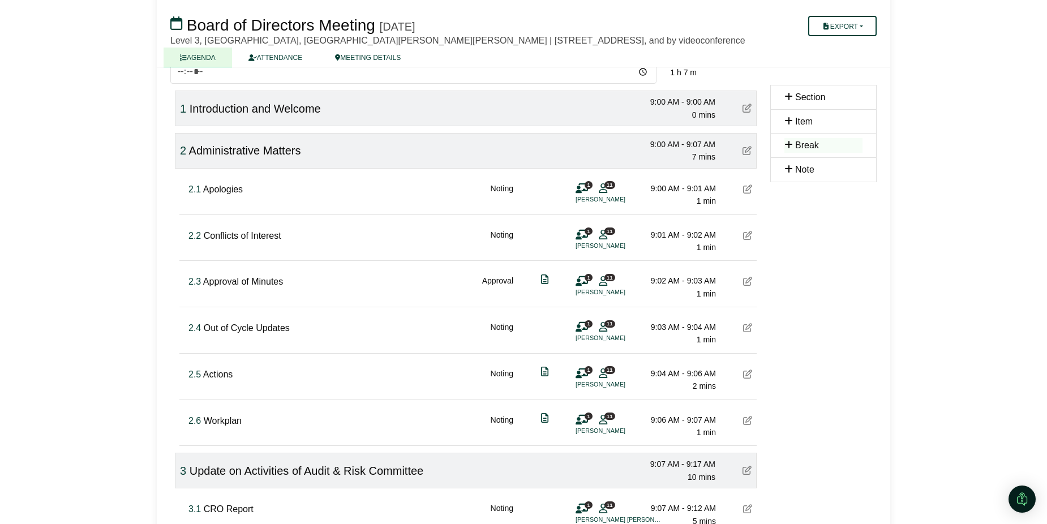
scroll to position [0, 0]
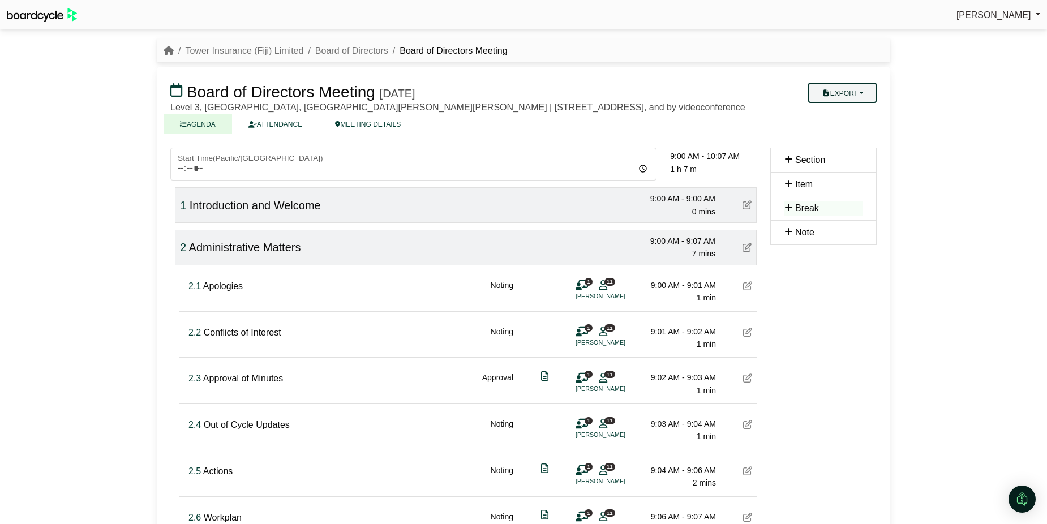
click at [847, 92] on button "Export" at bounding box center [842, 93] width 68 height 20
click at [840, 117] on link "Agenda" at bounding box center [856, 112] width 98 height 17
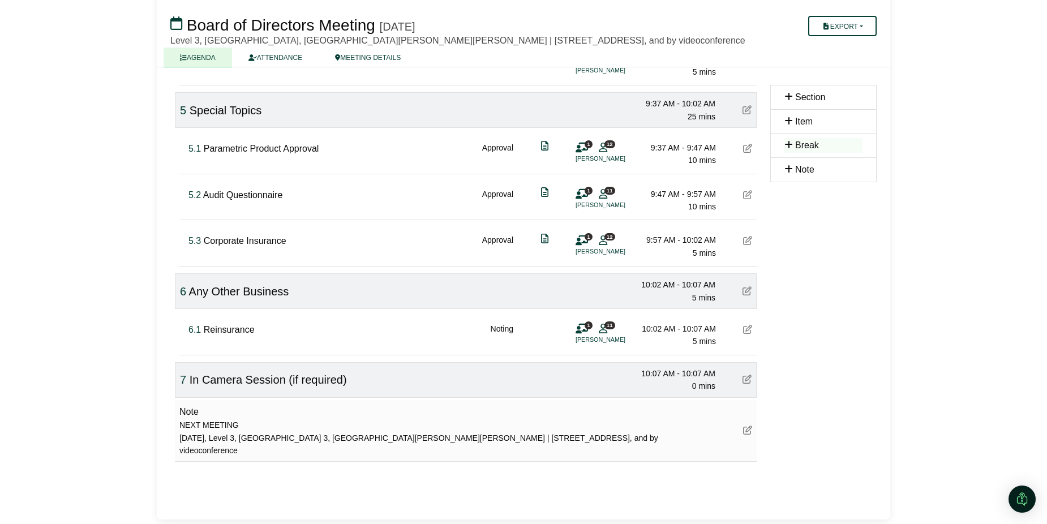
scroll to position [736, 0]
